Goal: Task Accomplishment & Management: Manage account settings

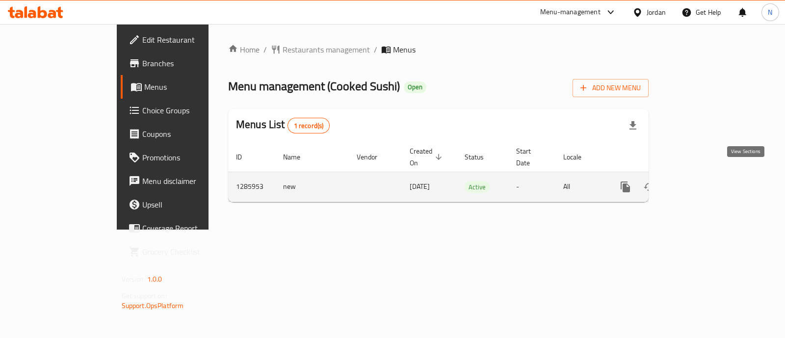
click at [702, 181] on icon "enhanced table" at bounding box center [696, 187] width 12 height 12
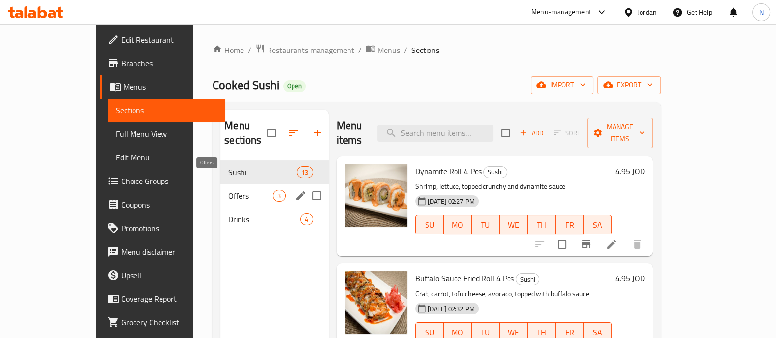
click at [228, 190] on span "Offers" at bounding box center [250, 196] width 45 height 12
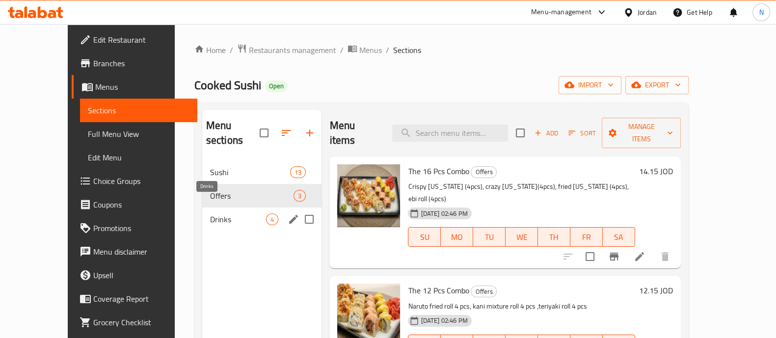
click at [210, 213] on span "Drinks" at bounding box center [238, 219] width 56 height 12
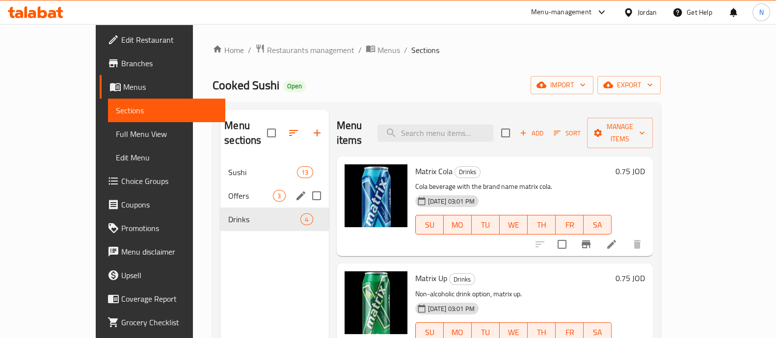
click at [220, 164] on div "Sushi 13" at bounding box center [274, 172] width 108 height 24
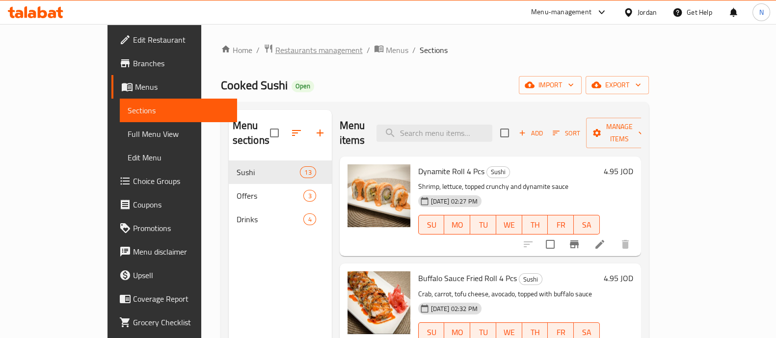
click at [275, 51] on span "Restaurants management" at bounding box center [318, 50] width 87 height 12
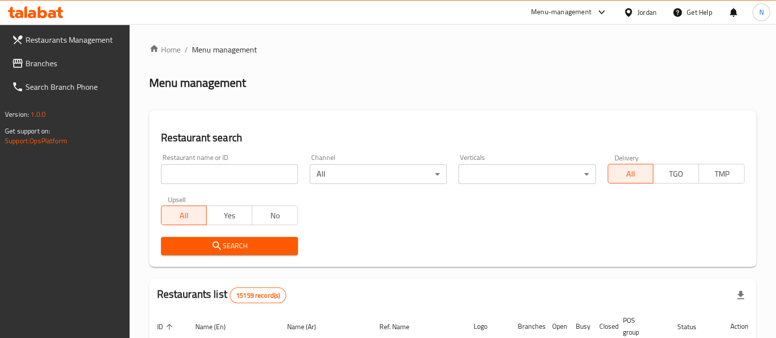
click at [260, 175] on input "search" at bounding box center [229, 174] width 137 height 20
type input "cooked sushi"
click button "Search" at bounding box center [229, 246] width 137 height 18
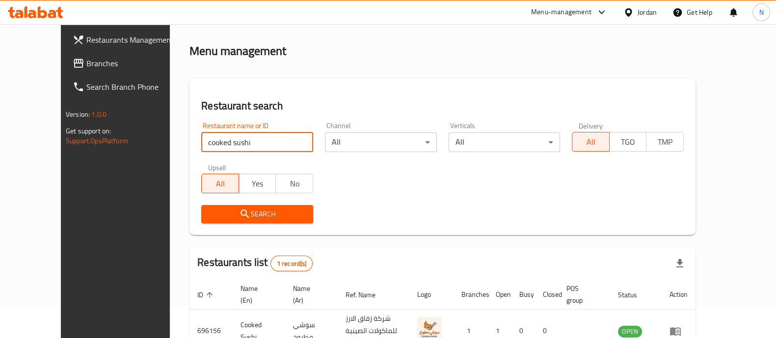
scroll to position [30, 0]
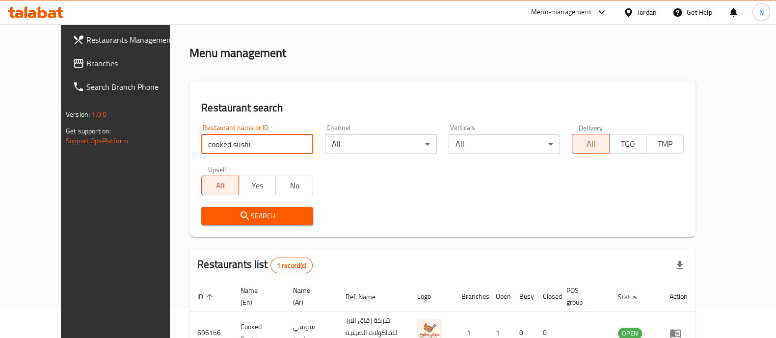
click at [680, 329] on icon "enhanced table" at bounding box center [675, 333] width 11 height 8
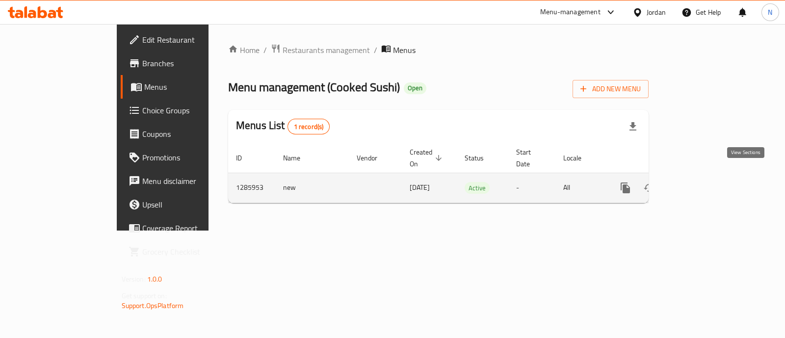
click at [701, 183] on icon "enhanced table" at bounding box center [696, 187] width 9 height 9
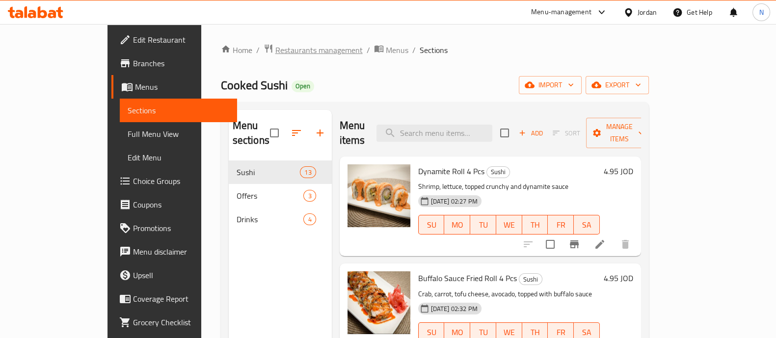
click at [275, 51] on span "Restaurants management" at bounding box center [318, 50] width 87 height 12
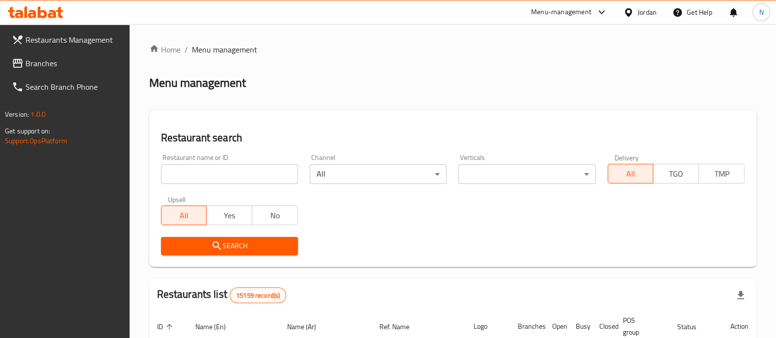
click at [254, 175] on input "search" at bounding box center [229, 174] width 137 height 20
type input "cooked sushi"
click button "Search" at bounding box center [229, 246] width 137 height 18
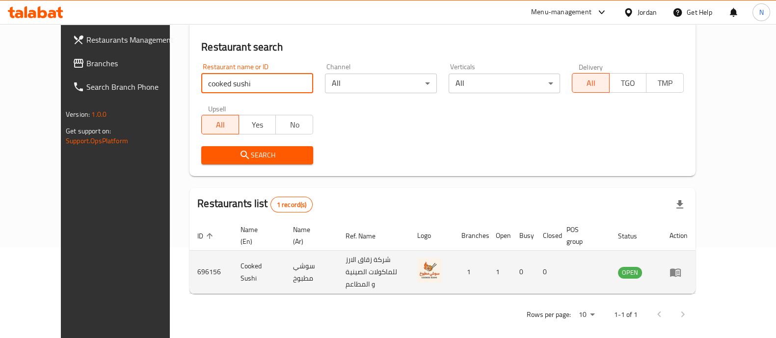
scroll to position [91, 0]
click at [680, 268] on icon "enhanced table" at bounding box center [675, 272] width 11 height 8
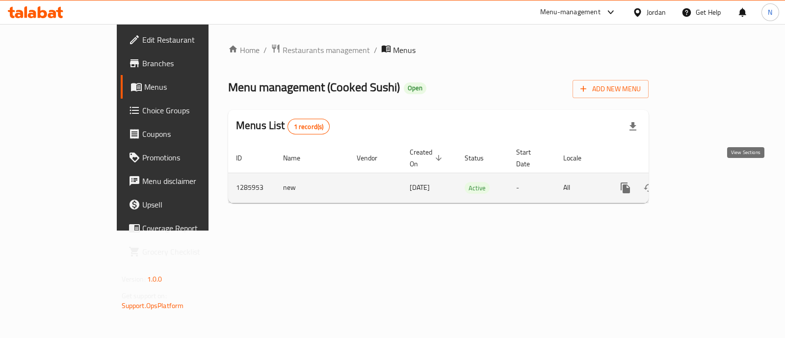
click at [702, 182] on icon "enhanced table" at bounding box center [696, 188] width 12 height 12
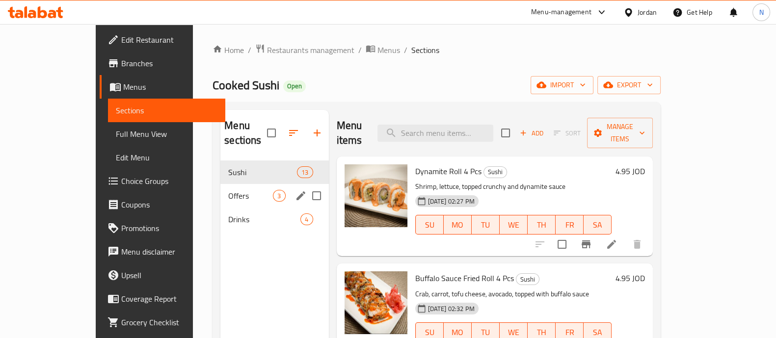
click at [220, 190] on div "Offers 3" at bounding box center [274, 196] width 108 height 24
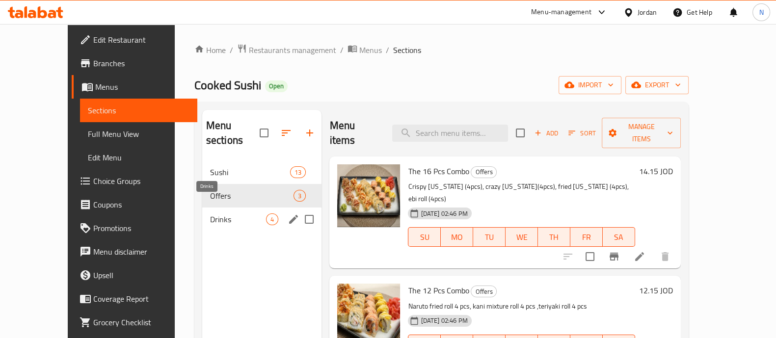
click at [214, 213] on span "Drinks" at bounding box center [238, 219] width 56 height 12
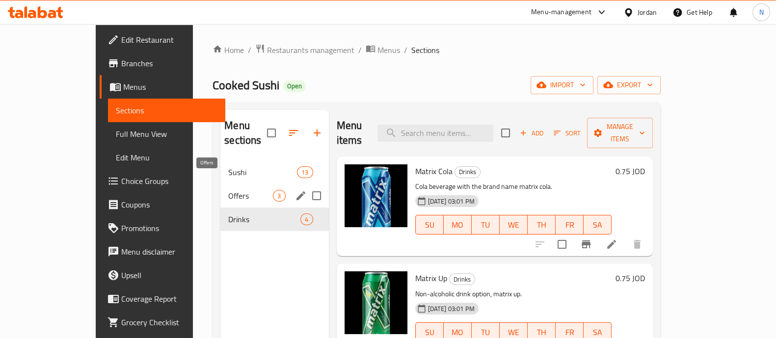
click at [220, 184] on div "Offers 3" at bounding box center [274, 196] width 108 height 24
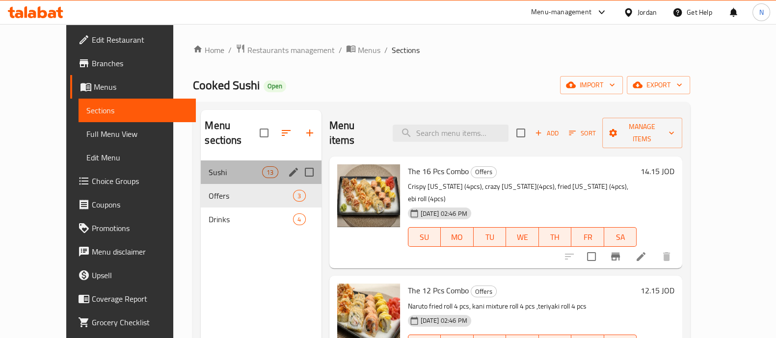
click at [206, 165] on div "Sushi 13" at bounding box center [261, 172] width 120 height 24
